Goal: Task Accomplishment & Management: Use online tool/utility

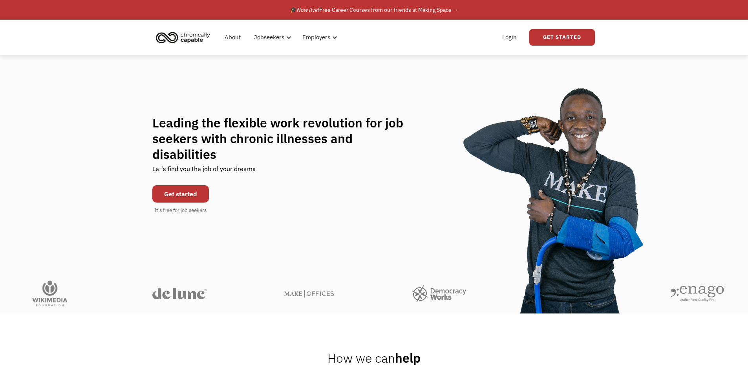
click at [205, 192] on link "Get started" at bounding box center [180, 193] width 57 height 17
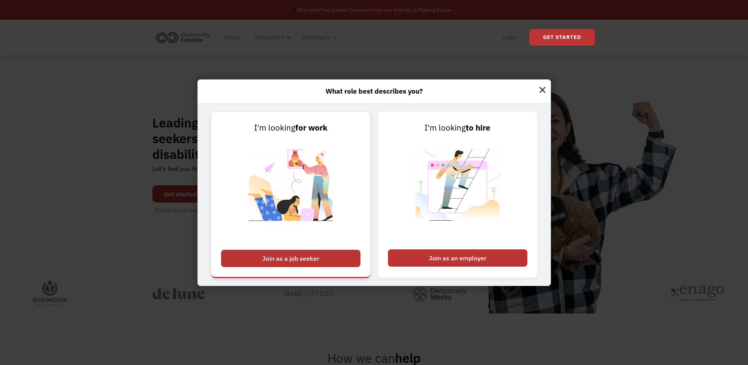
click at [323, 260] on div "Join as a job seeker" at bounding box center [290, 257] width 139 height 17
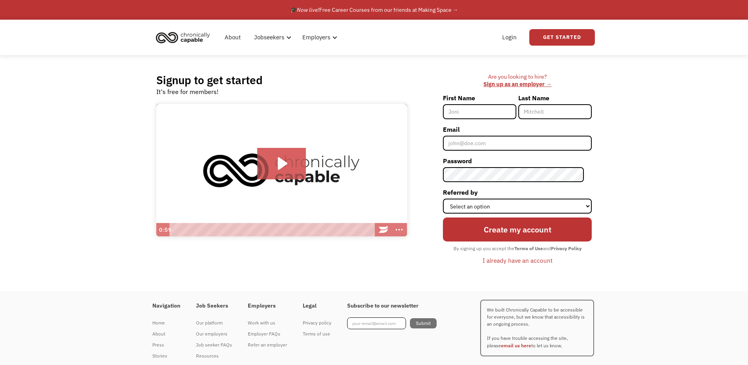
click at [474, 112] on input "First Name" at bounding box center [479, 111] width 73 height 15
type input "[PERSON_NAME]"
type input "Khangar"
type input "[EMAIL_ADDRESS][DOMAIN_NAME]"
click at [473, 112] on input "[PERSON_NAME]" at bounding box center [479, 111] width 73 height 15
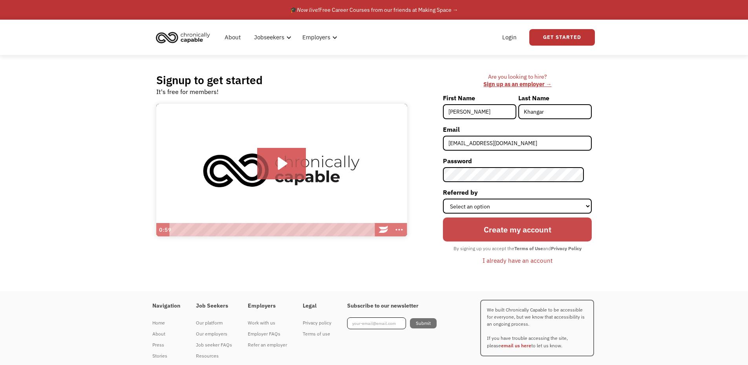
click at [508, 227] on input "Create my account" at bounding box center [517, 229] width 149 height 24
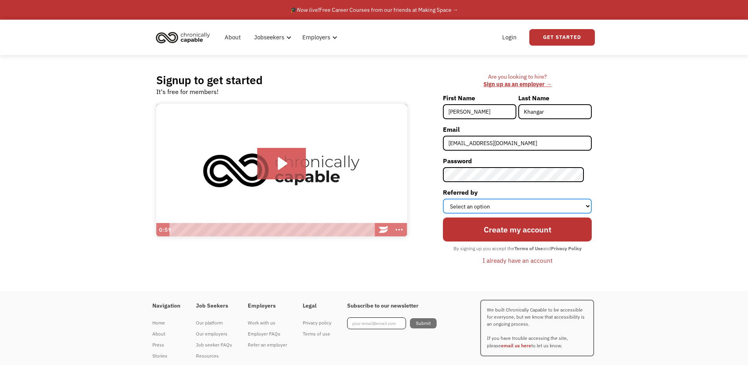
click at [507, 198] on select "Select an option Instagram Facebook Twitter Search Engine News Article Word of …" at bounding box center [517, 205] width 149 height 15
select select "Other"
click at [451, 198] on select "Select an option Instagram Facebook Twitter Search Engine News Article Word of …" at bounding box center [517, 205] width 149 height 15
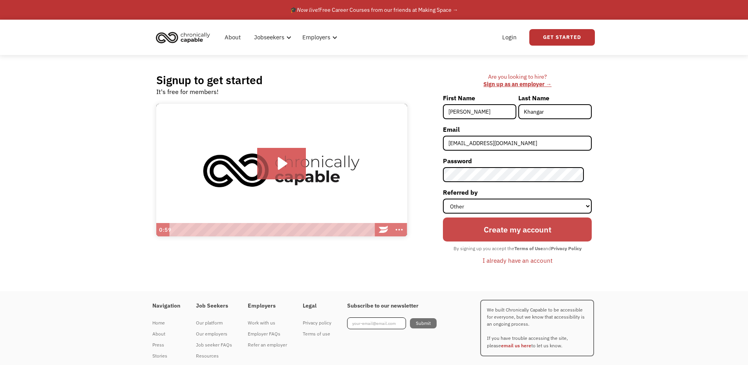
click at [509, 233] on input "Create my account" at bounding box center [517, 229] width 149 height 24
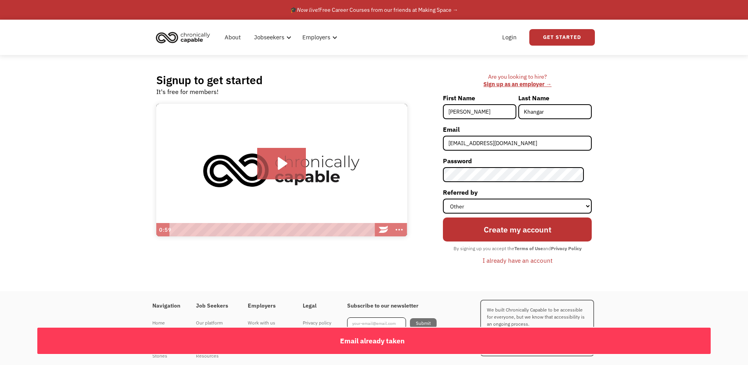
click at [508, 258] on div "I already have an account" at bounding box center [518, 259] width 70 height 9
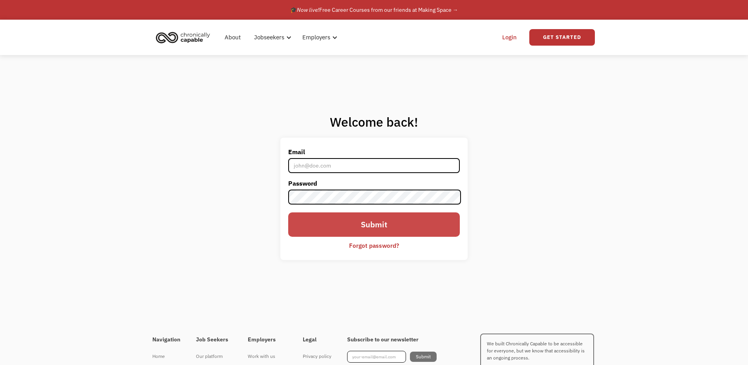
type input "[EMAIL_ADDRESS][DOMAIN_NAME]"
click at [341, 222] on input "Submit" at bounding box center [373, 224] width 171 height 24
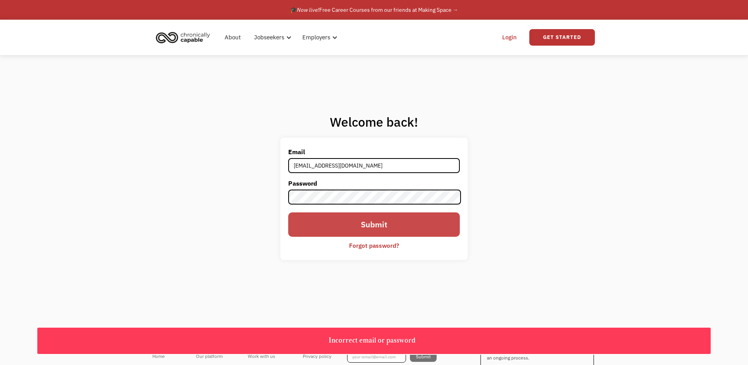
click at [393, 222] on input "Submit" at bounding box center [373, 224] width 171 height 24
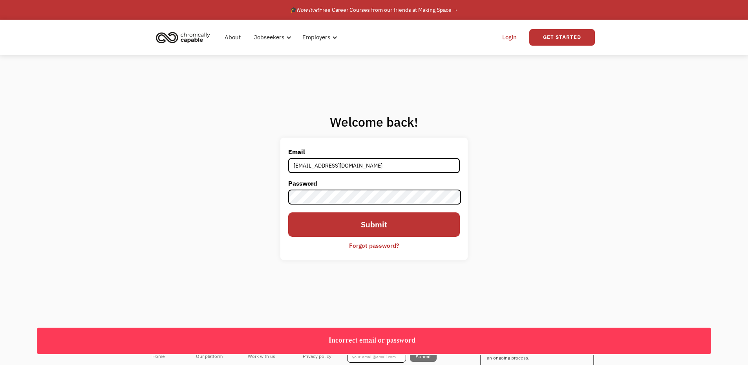
click at [357, 244] on div "Forgot password?" at bounding box center [374, 244] width 50 height 9
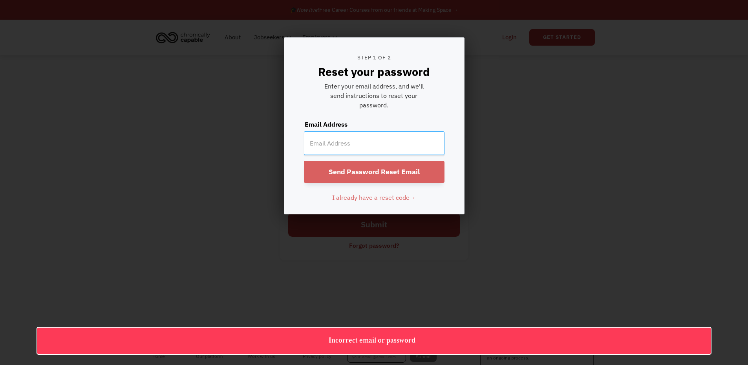
click at [374, 137] on input "email" at bounding box center [374, 143] width 141 height 24
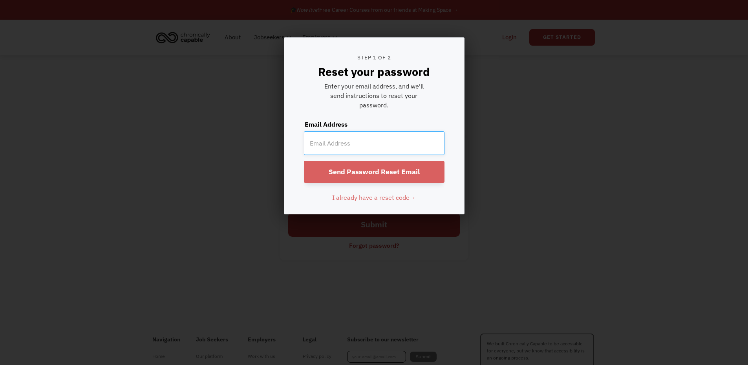
type input "[EMAIL_ADDRESS][DOMAIN_NAME]"
click at [369, 175] on input "Send Password Reset Email" at bounding box center [374, 172] width 141 height 22
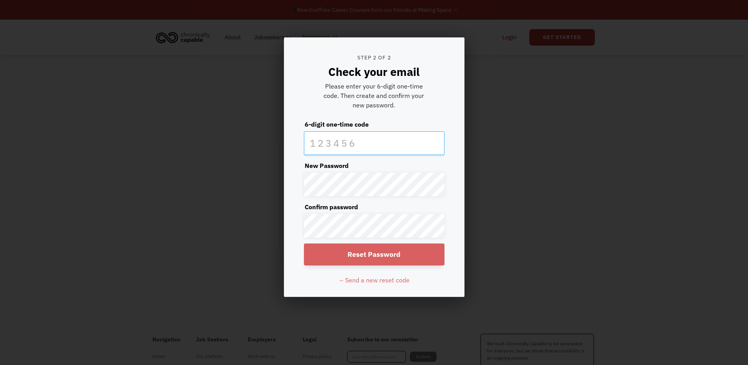
click at [319, 140] on input "text" at bounding box center [374, 143] width 141 height 24
paste input "227111"
type input "227111"
click at [398, 263] on input "Reset Password" at bounding box center [374, 254] width 141 height 22
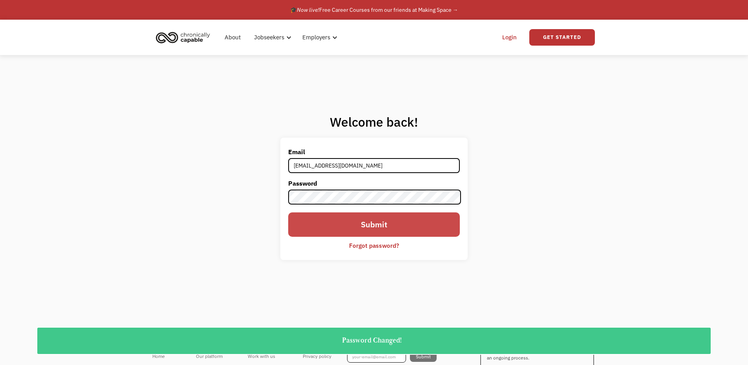
click at [387, 226] on input "Submit" at bounding box center [373, 224] width 171 height 24
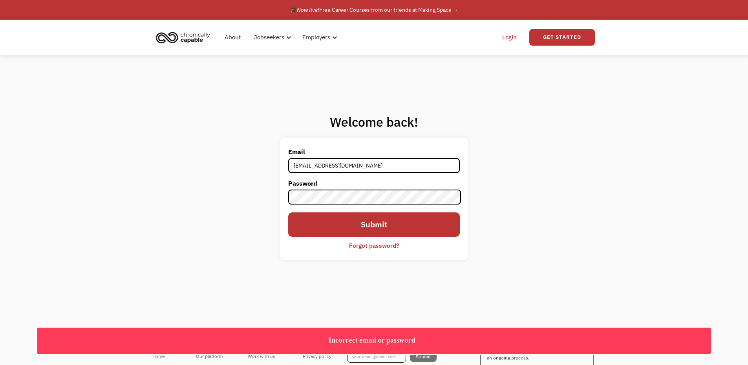
click at [387, 186] on label "Password" at bounding box center [373, 183] width 171 height 13
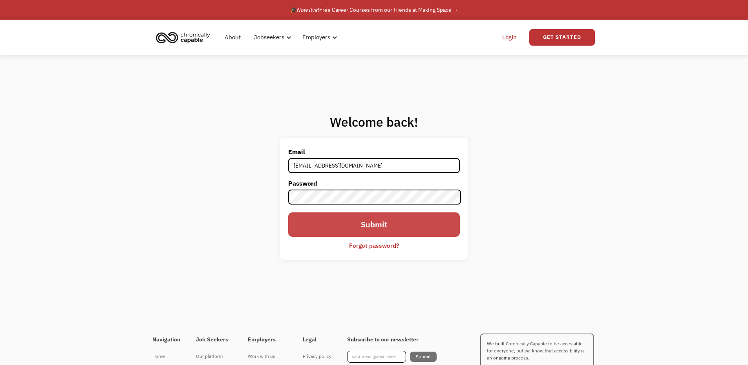
click at [324, 222] on input "Submit" at bounding box center [373, 224] width 171 height 24
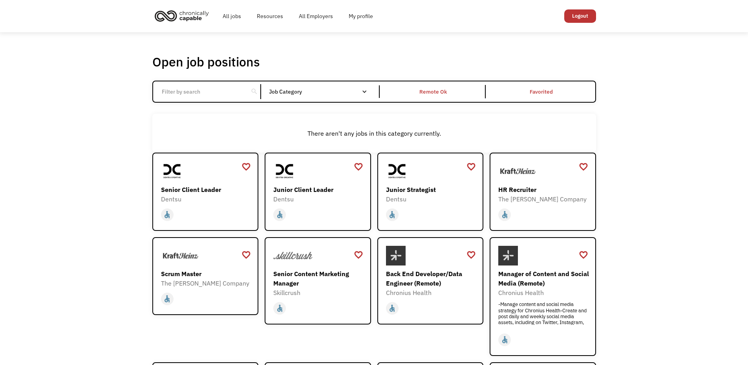
click at [167, 88] on input "Email Form" at bounding box center [201, 91] width 88 height 15
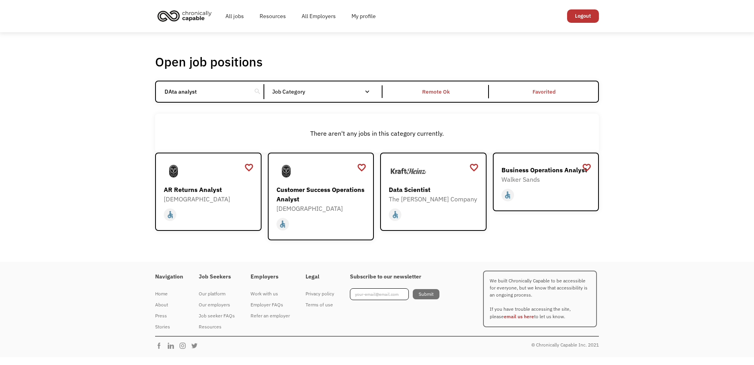
click input "Email Form" at bounding box center [0, 0] width 0 height 0
click at [449, 91] on div "Remote Ok" at bounding box center [436, 91] width 27 height 9
click at [452, 84] on link "Remote Ok" at bounding box center [437, 91] width 108 height 20
click at [294, 82] on div "DAta analyst search Filter by category Administration Communications & Public R…" at bounding box center [377, 92] width 444 height 22
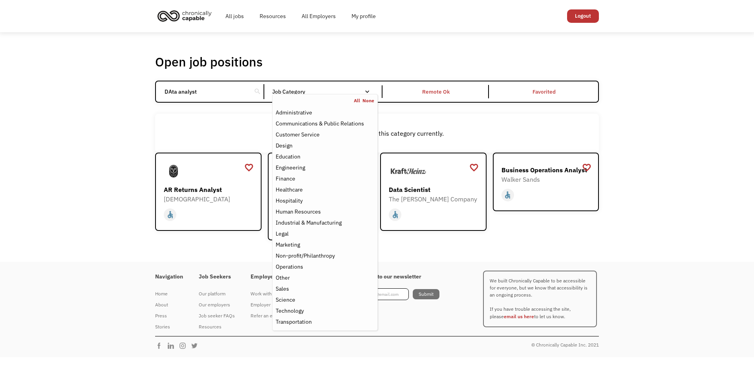
click at [299, 93] on div "Job Category" at bounding box center [325, 91] width 106 height 5
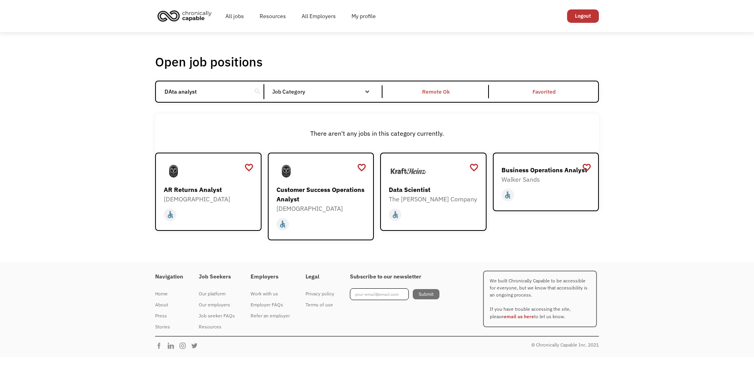
click at [299, 94] on div "Job Category" at bounding box center [325, 91] width 106 height 5
click at [202, 87] on input "DAta analyst" at bounding box center [204, 91] width 88 height 15
click at [184, 92] on input "DAta analyst" at bounding box center [204, 91] width 88 height 15
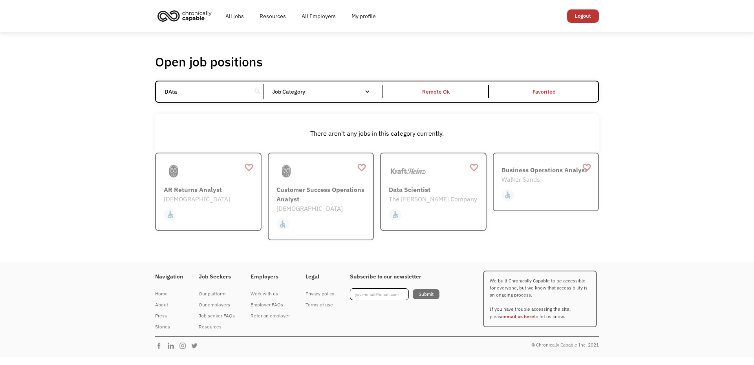
click input "Email Form" at bounding box center [0, 0] width 0 height 0
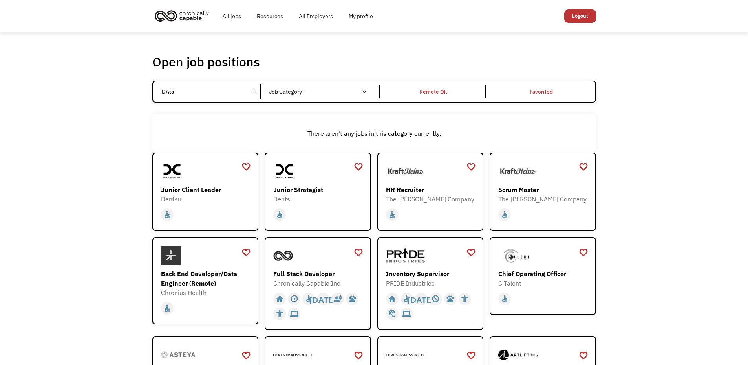
click at [179, 94] on input "DAta" at bounding box center [201, 91] width 88 height 15
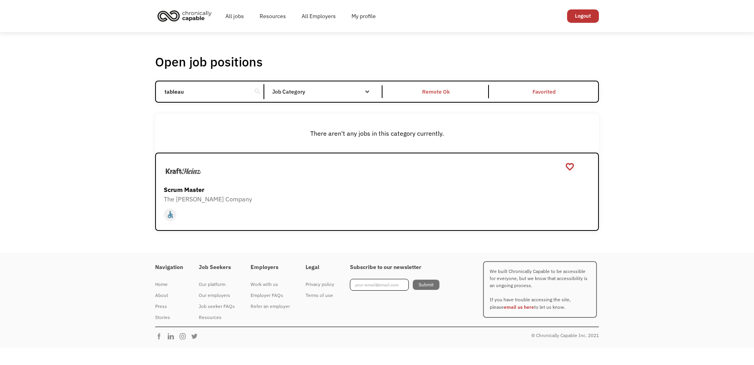
type input "tableau"
click input "Email Form" at bounding box center [0, 0] width 0 height 0
click at [215, 185] on div "Scrum Master" at bounding box center [378, 189] width 429 height 9
